Goal: Task Accomplishment & Management: Use online tool/utility

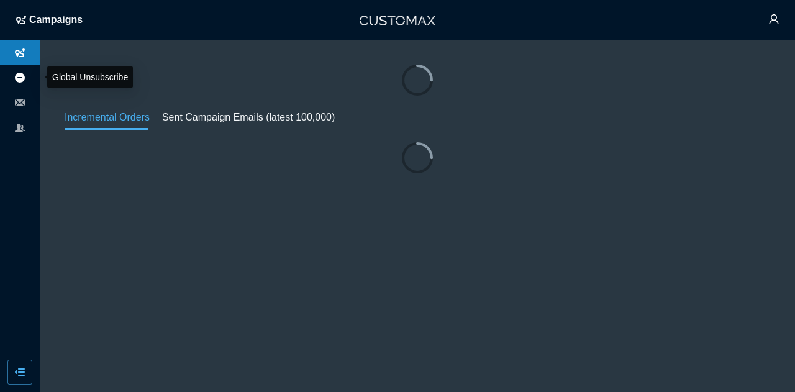
click at [24, 81] on icon at bounding box center [20, 78] width 10 height 10
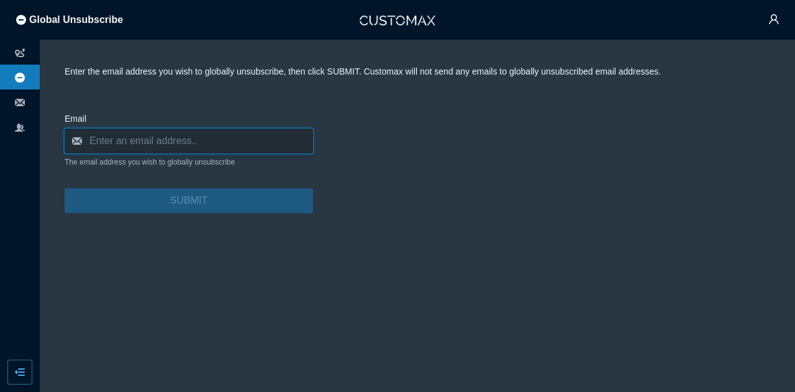
click at [134, 138] on input "email" at bounding box center [189, 141] width 248 height 25
paste input "[EMAIL_ADDRESS][DOMAIN_NAME]"
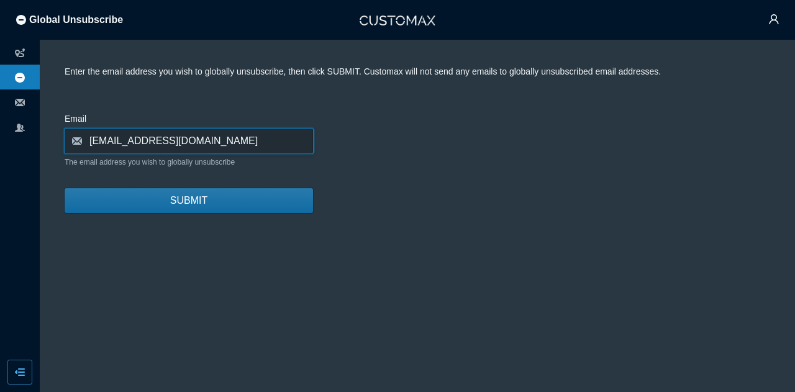
type input "[EMAIL_ADDRESS][DOMAIN_NAME]"
click at [211, 198] on button "SUBMIT" at bounding box center [189, 200] width 248 height 25
